Goal: Use online tool/utility: Utilize a website feature to perform a specific function

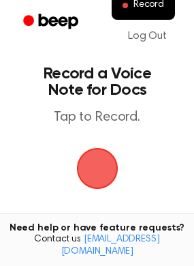
click at [103, 171] on span "button" at bounding box center [97, 168] width 38 height 38
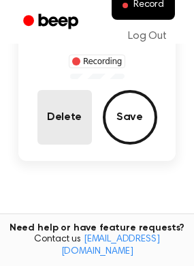
click at [61, 110] on button "Delete" at bounding box center [65, 117] width 55 height 55
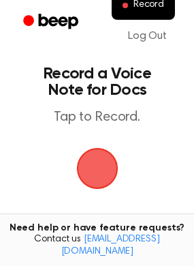
click at [106, 164] on span "button" at bounding box center [97, 168] width 38 height 38
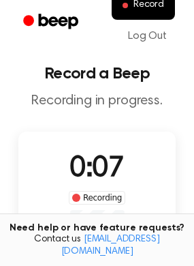
scroll to position [68, 0]
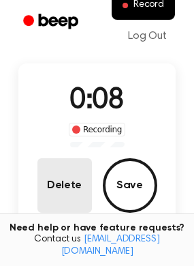
click at [73, 179] on button "Delete" at bounding box center [65, 185] width 55 height 55
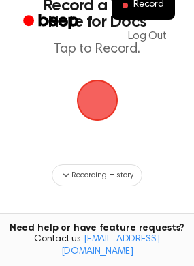
scroll to position [0, 0]
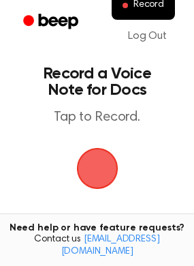
click at [103, 171] on span "button" at bounding box center [97, 168] width 38 height 38
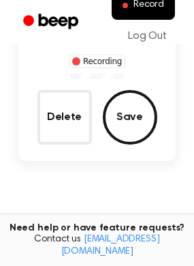
scroll to position [68, 0]
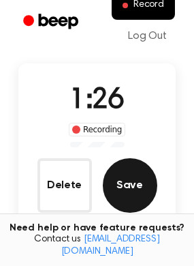
click at [123, 163] on button "Save" at bounding box center [130, 185] width 55 height 55
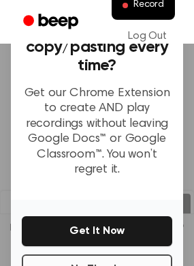
scroll to position [205, 0]
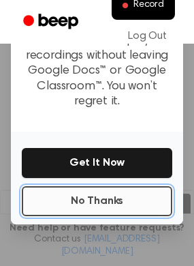
click at [100, 198] on button "No Thanks" at bounding box center [97, 201] width 151 height 30
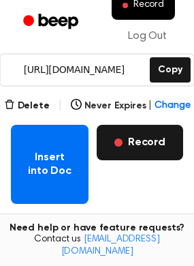
click at [141, 141] on button "Record" at bounding box center [140, 142] width 87 height 35
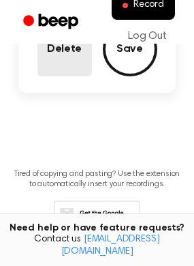
click at [70, 54] on button "Delete" at bounding box center [65, 49] width 55 height 55
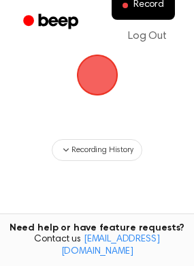
scroll to position [25, 0]
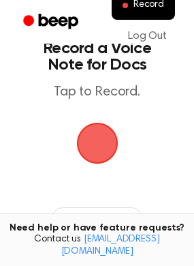
click at [104, 151] on span "button" at bounding box center [97, 143] width 38 height 38
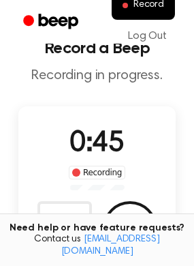
scroll to position [93, 0]
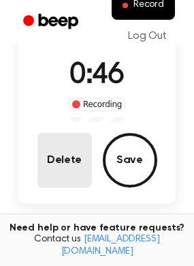
click at [76, 166] on button "Delete" at bounding box center [65, 160] width 55 height 55
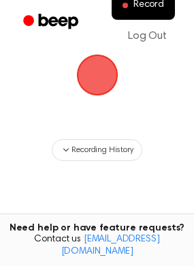
click at [89, 64] on span "button" at bounding box center [97, 75] width 38 height 38
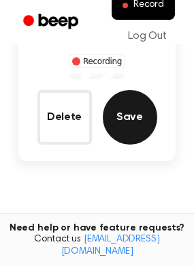
scroll to position [68, 0]
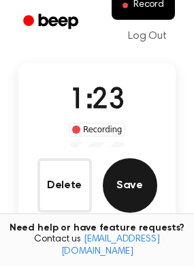
click at [119, 206] on button "Save" at bounding box center [130, 185] width 55 height 55
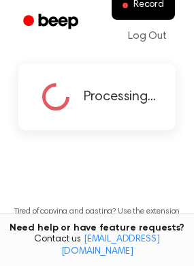
scroll to position [0, 0]
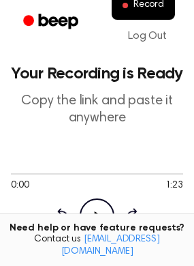
click at [105, 207] on icon "Play Audio" at bounding box center [97, 215] width 35 height 35
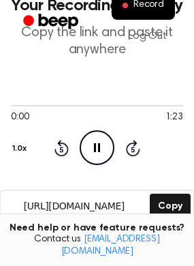
scroll to position [136, 0]
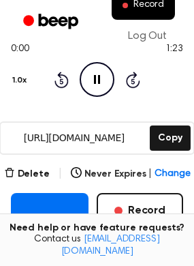
click at [101, 80] on icon "Pause Audio" at bounding box center [97, 79] width 35 height 35
click at [101, 80] on icon "Play Audio" at bounding box center [97, 79] width 35 height 35
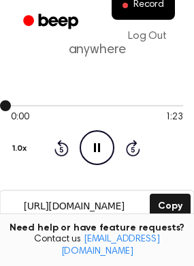
click at [14, 105] on div at bounding box center [97, 105] width 173 height 1
click at [11, 100] on div at bounding box center [97, 105] width 173 height 11
click at [11, 101] on div at bounding box center [97, 105] width 173 height 11
click at [98, 150] on icon at bounding box center [97, 147] width 6 height 9
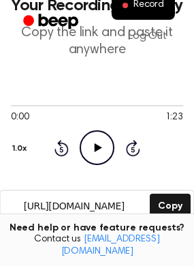
scroll to position [205, 0]
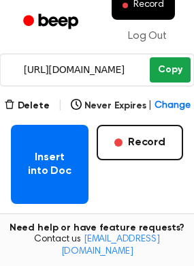
click at [168, 72] on button "Copy" at bounding box center [170, 69] width 40 height 25
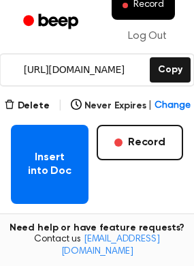
scroll to position [68, 0]
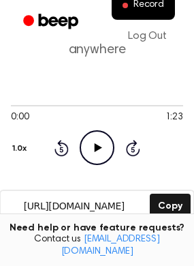
click at [89, 140] on icon "Play Audio" at bounding box center [97, 147] width 35 height 35
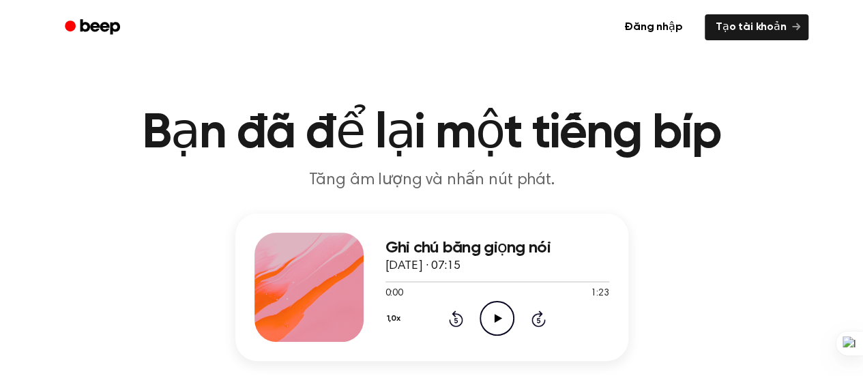
click at [484, 315] on icon "Play Audio" at bounding box center [496, 318] width 35 height 35
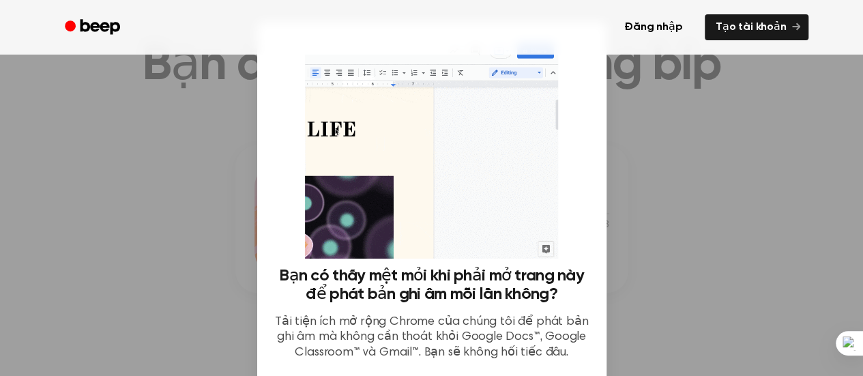
scroll to position [136, 0]
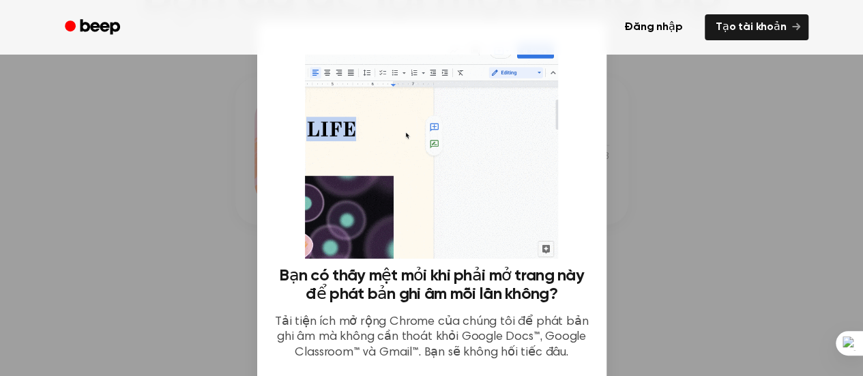
click at [690, 226] on div at bounding box center [431, 188] width 863 height 376
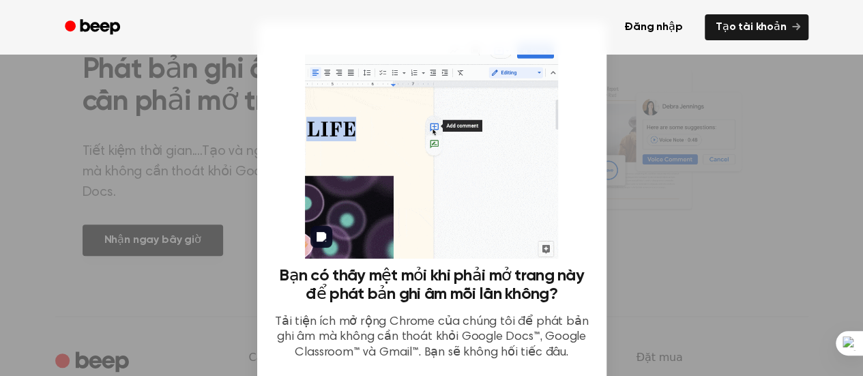
scroll to position [120, 0]
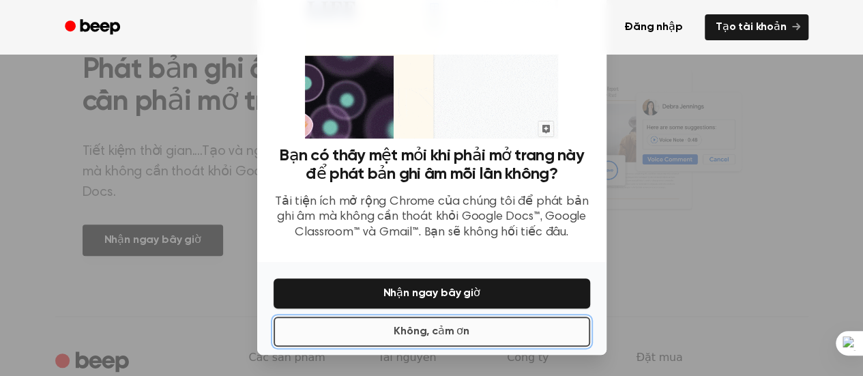
click at [432, 336] on font "Không, cảm ơn" at bounding box center [432, 331] width 76 height 11
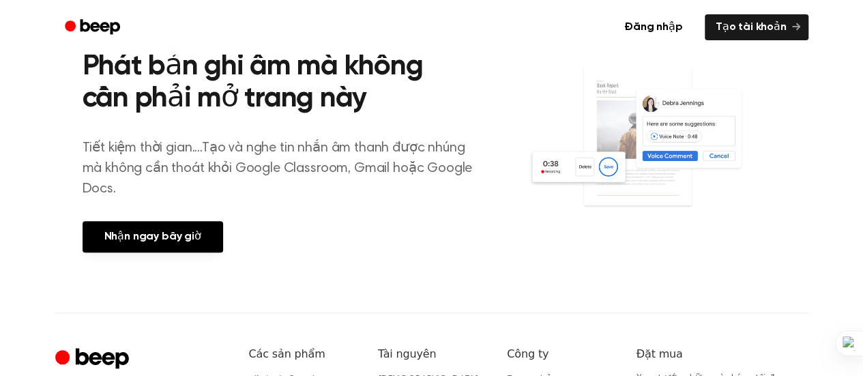
scroll to position [413, 0]
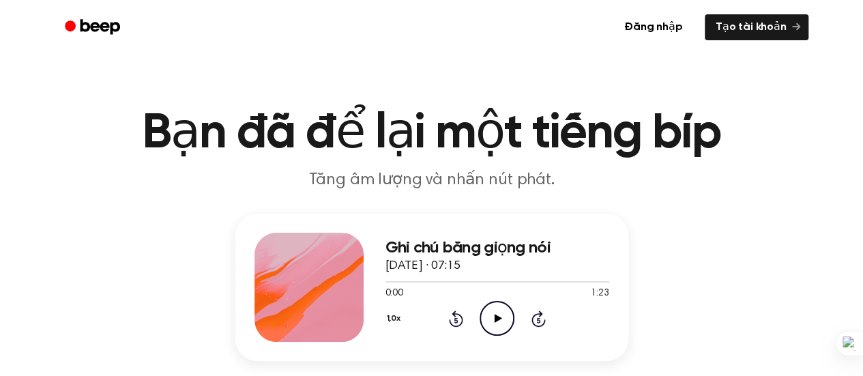
click at [488, 309] on icon "Play Audio" at bounding box center [496, 318] width 35 height 35
